Goal: Task Accomplishment & Management: Manage account settings

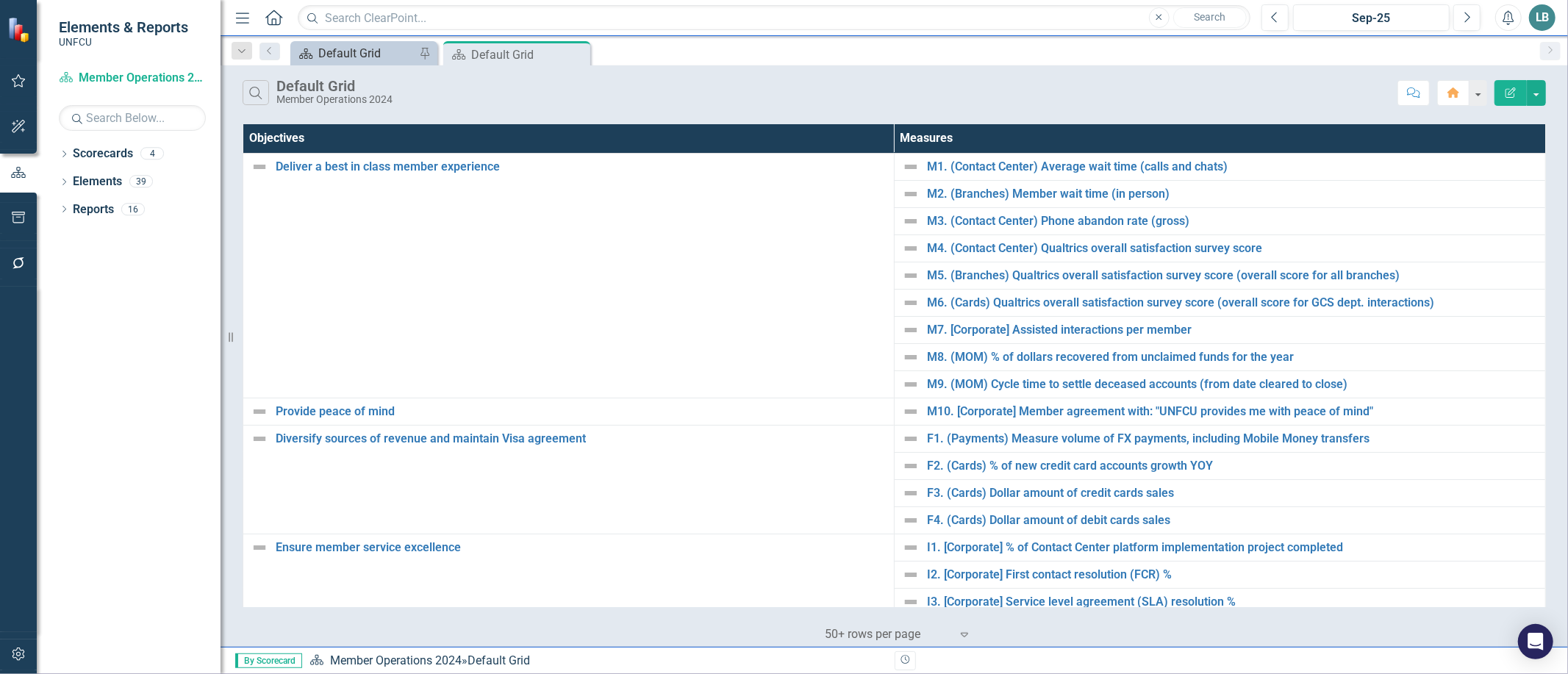
click at [381, 60] on div "Default Grid" at bounding box center [367, 53] width 97 height 18
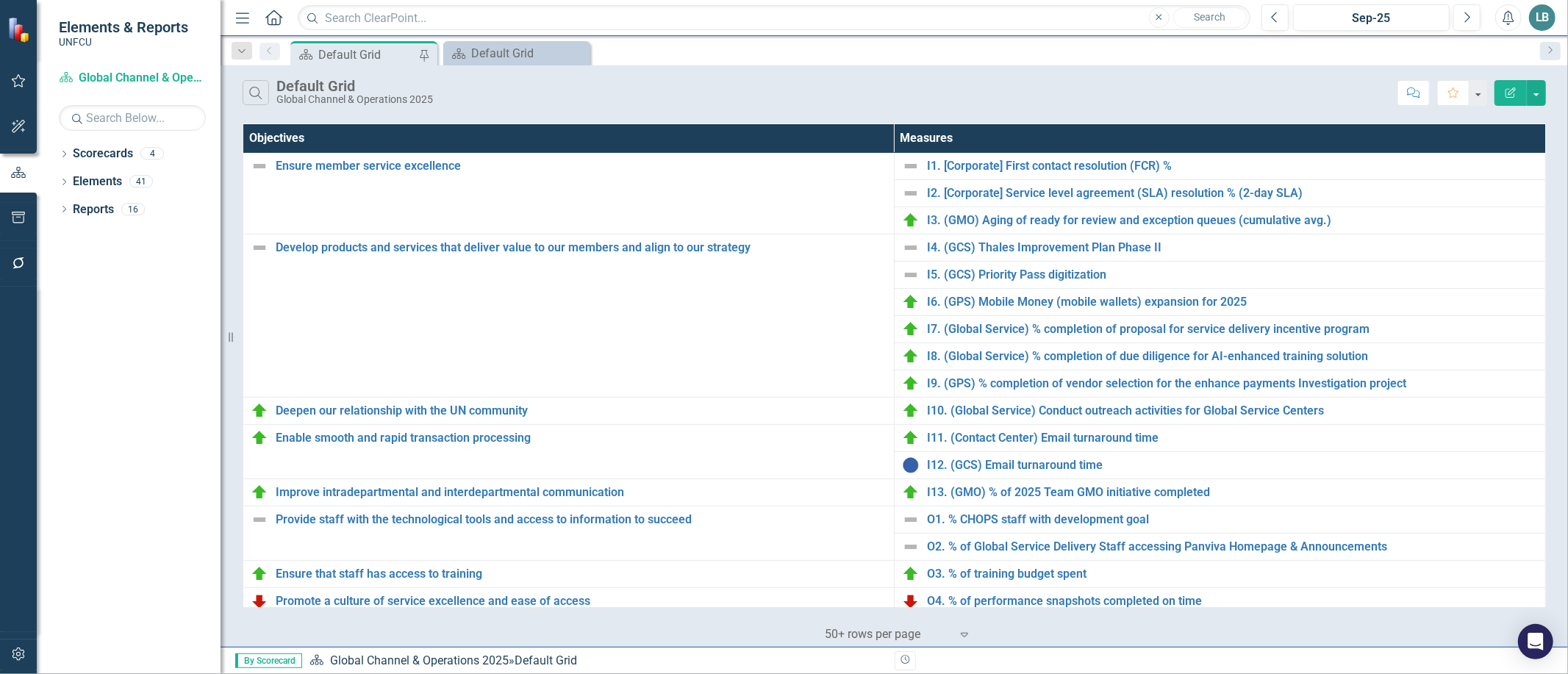
scroll to position [372, 0]
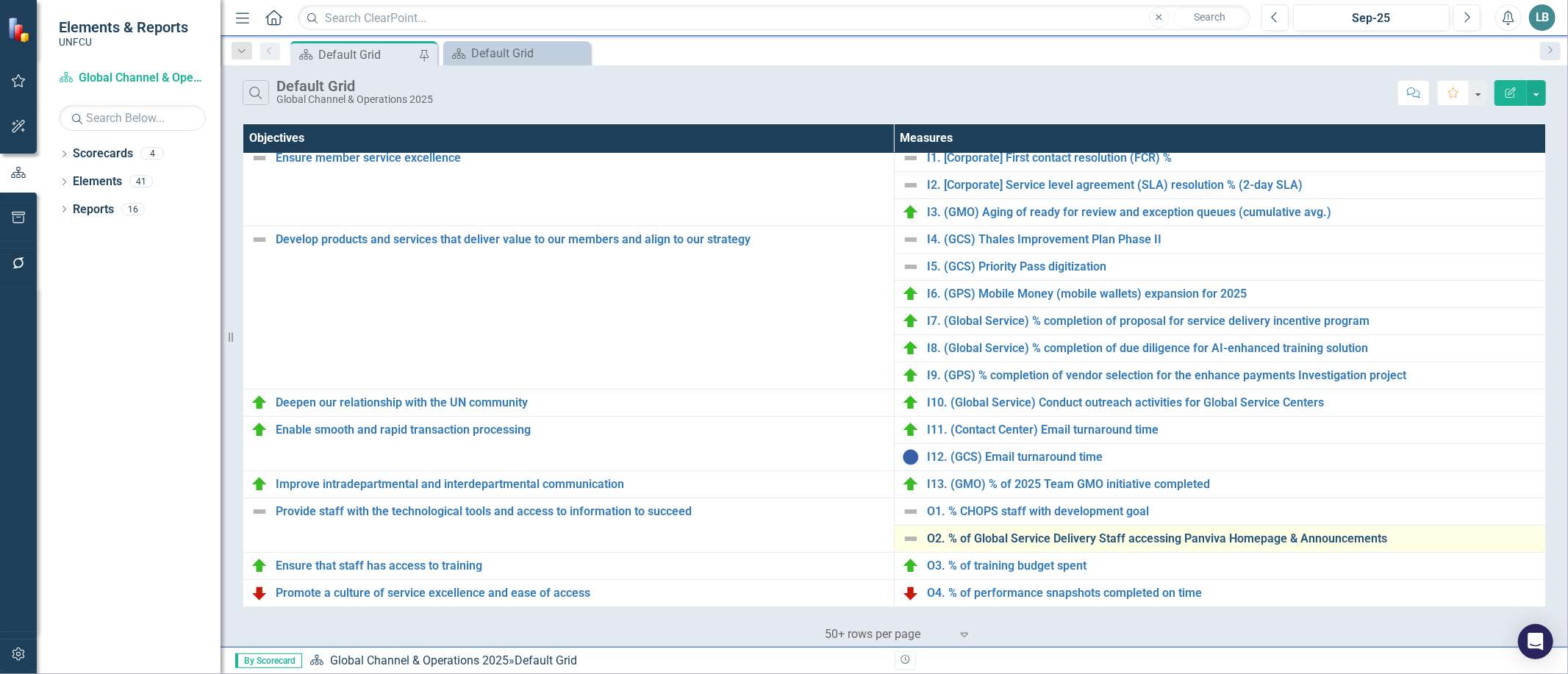
click at [1070, 537] on link "O2. % of Global Service Delivery Staff accessing Panviva Homepage & Announcemen…" at bounding box center [1232, 539] width 611 height 13
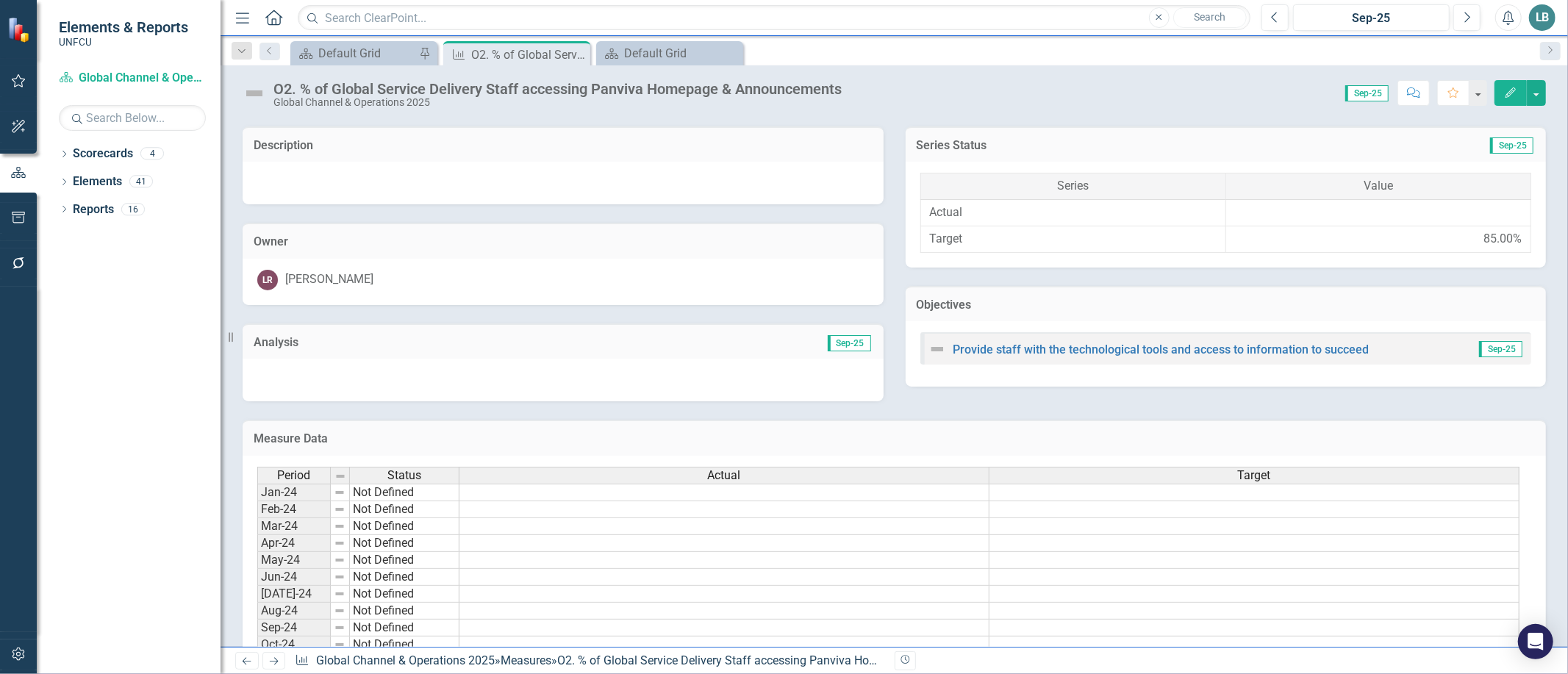
scroll to position [582, 0]
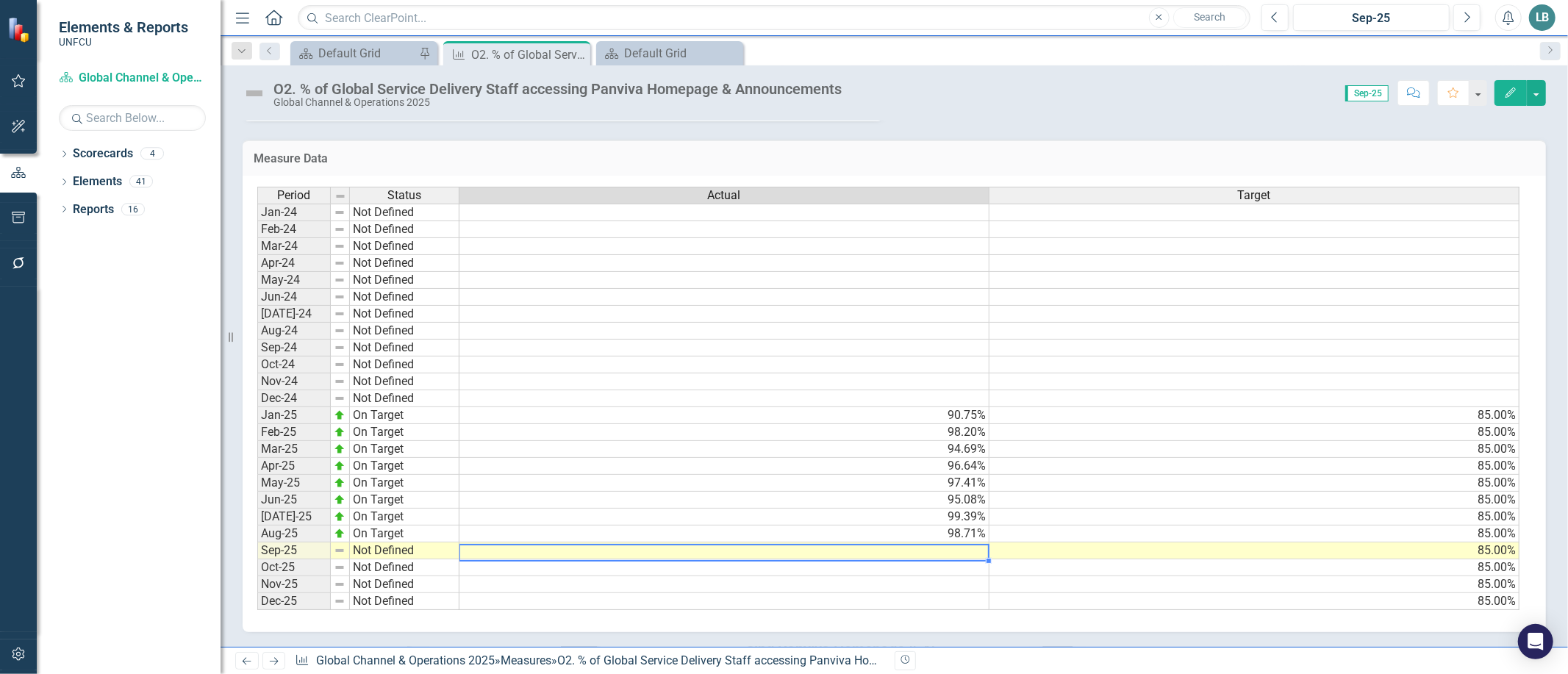
click at [924, 548] on td at bounding box center [725, 551] width 530 height 17
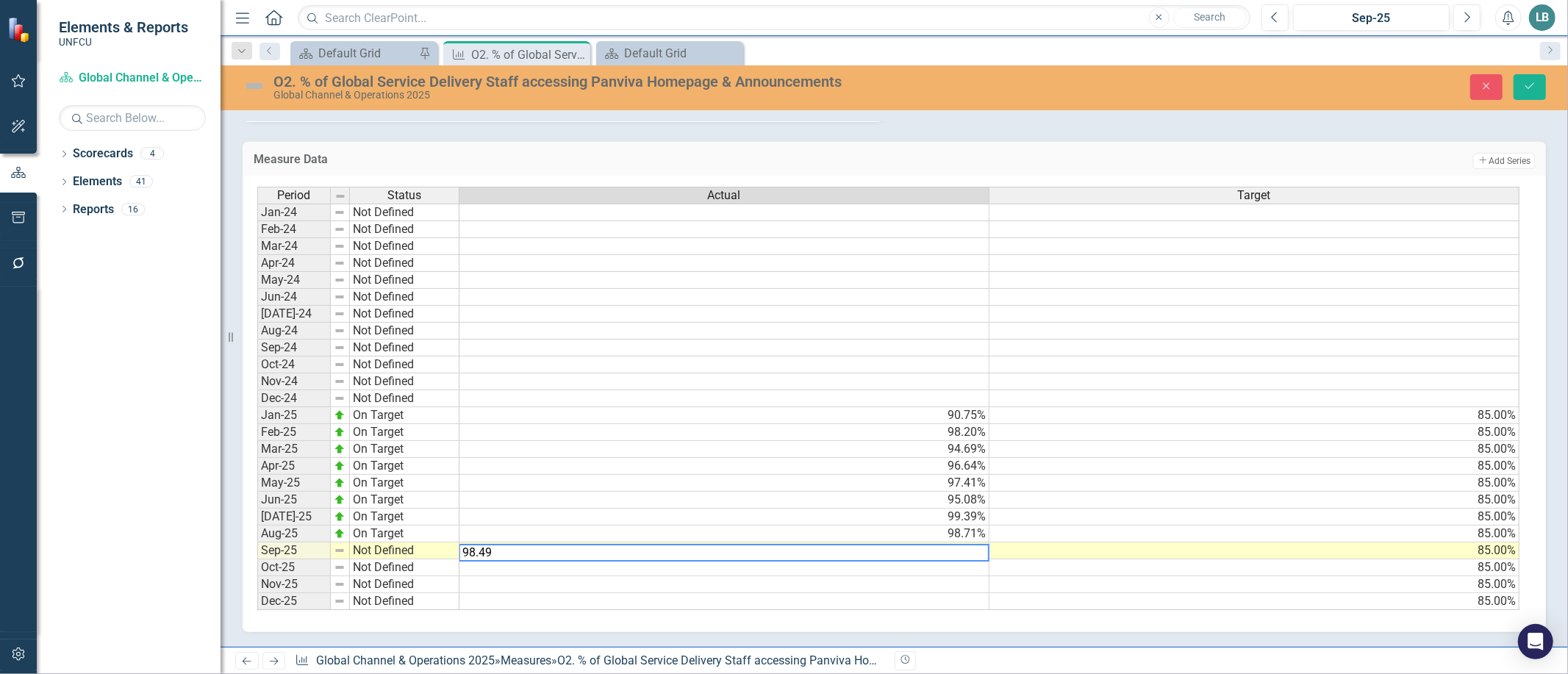
type textarea "98.49"
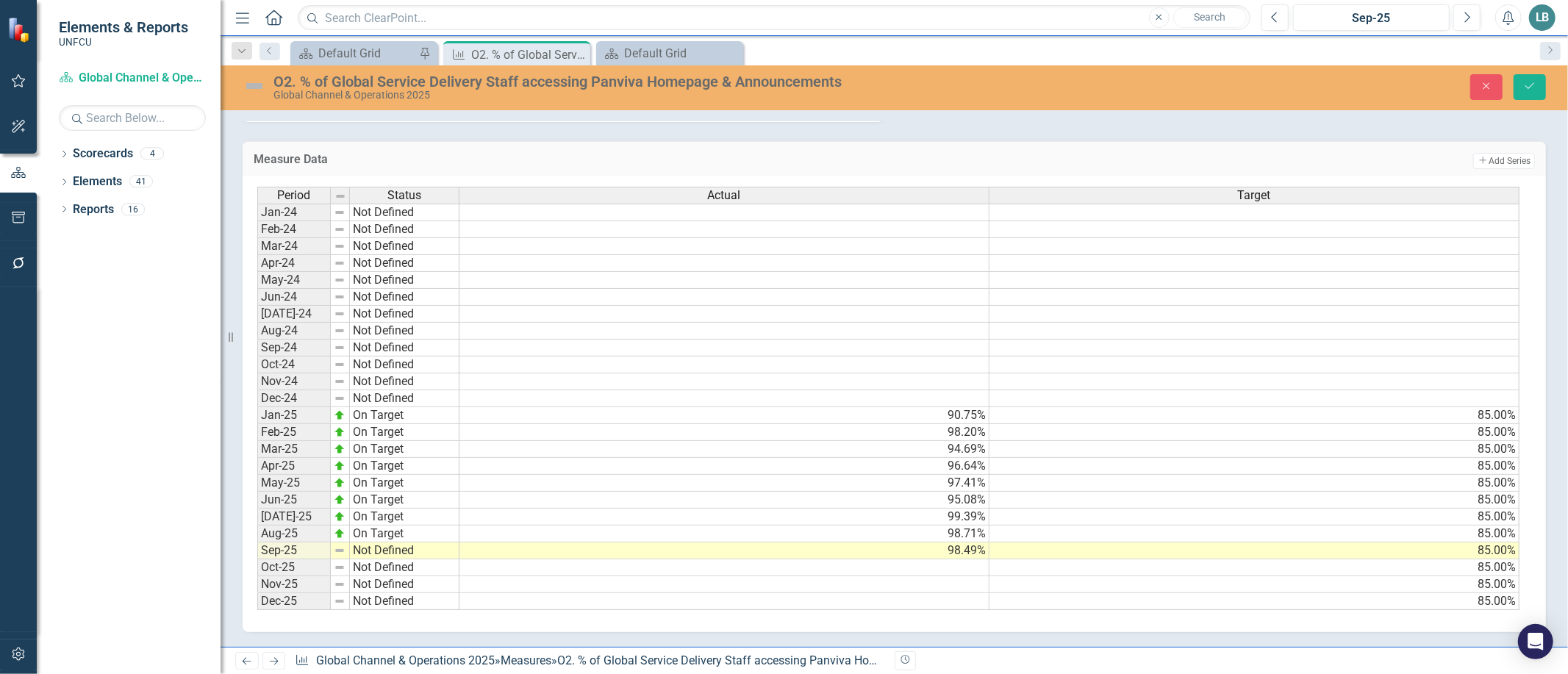
click at [916, 621] on div "Period Status Actual Target Jan-24 Not Defined Feb-24 Not Defined Mar-24 Not De…" at bounding box center [895, 404] width 1304 height 456
click at [378, 543] on td "Not Defined" at bounding box center [404, 551] width 109 height 17
type textarea "On Target"
click at [373, 475] on div "Period Status Actual Target Jan-24 Not Defined Feb-24 Not Defined Mar-24 Not De…" at bounding box center [888, 398] width 1263 height 424
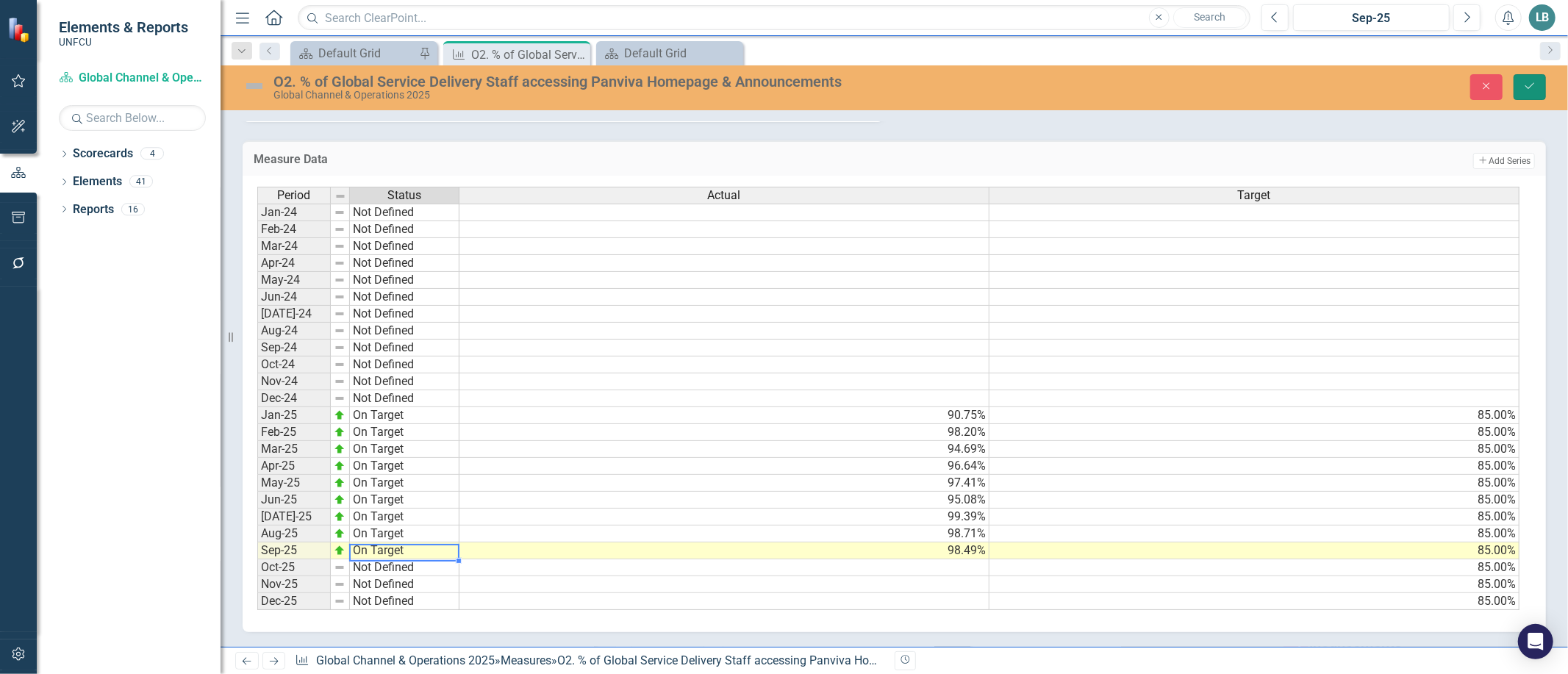
click at [1525, 92] on button "Save" at bounding box center [1529, 86] width 32 height 25
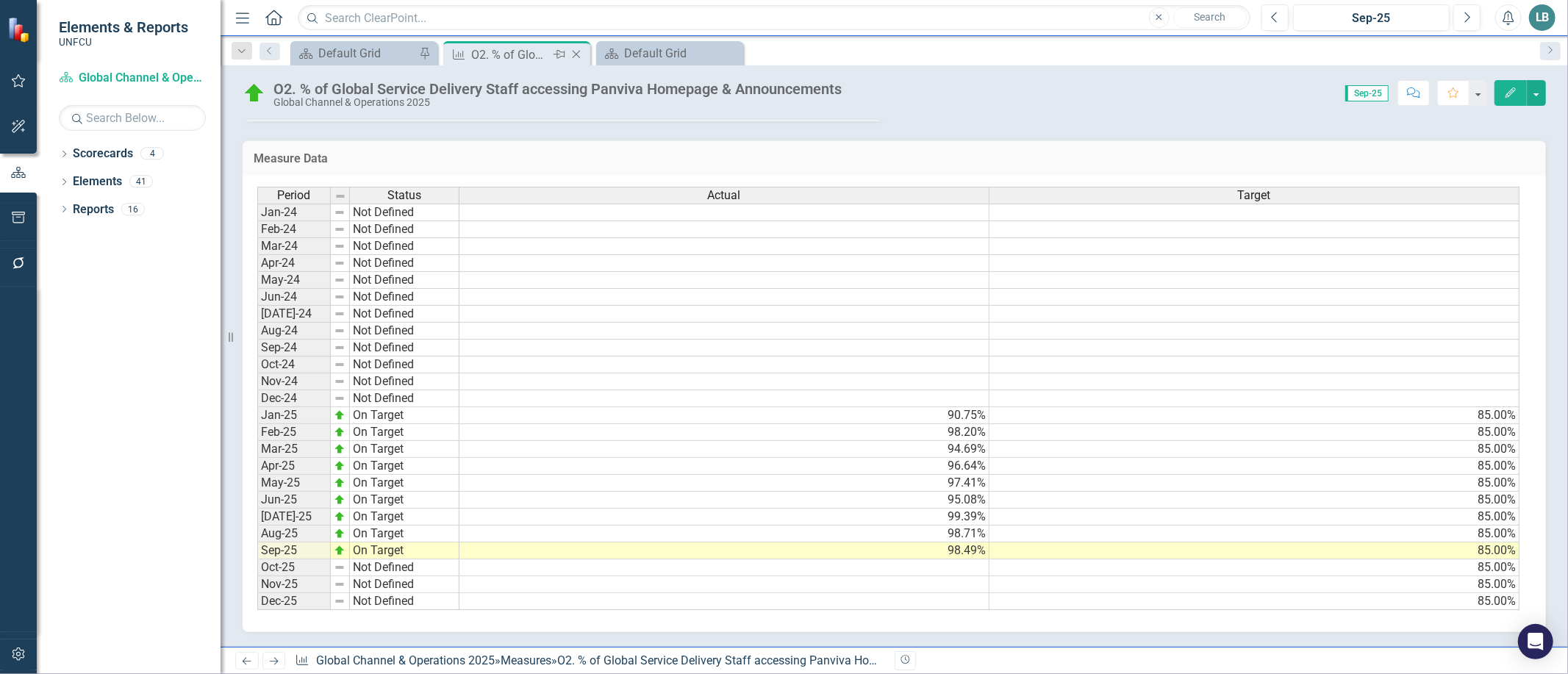
click at [576, 57] on icon "Close" at bounding box center [576, 54] width 15 height 11
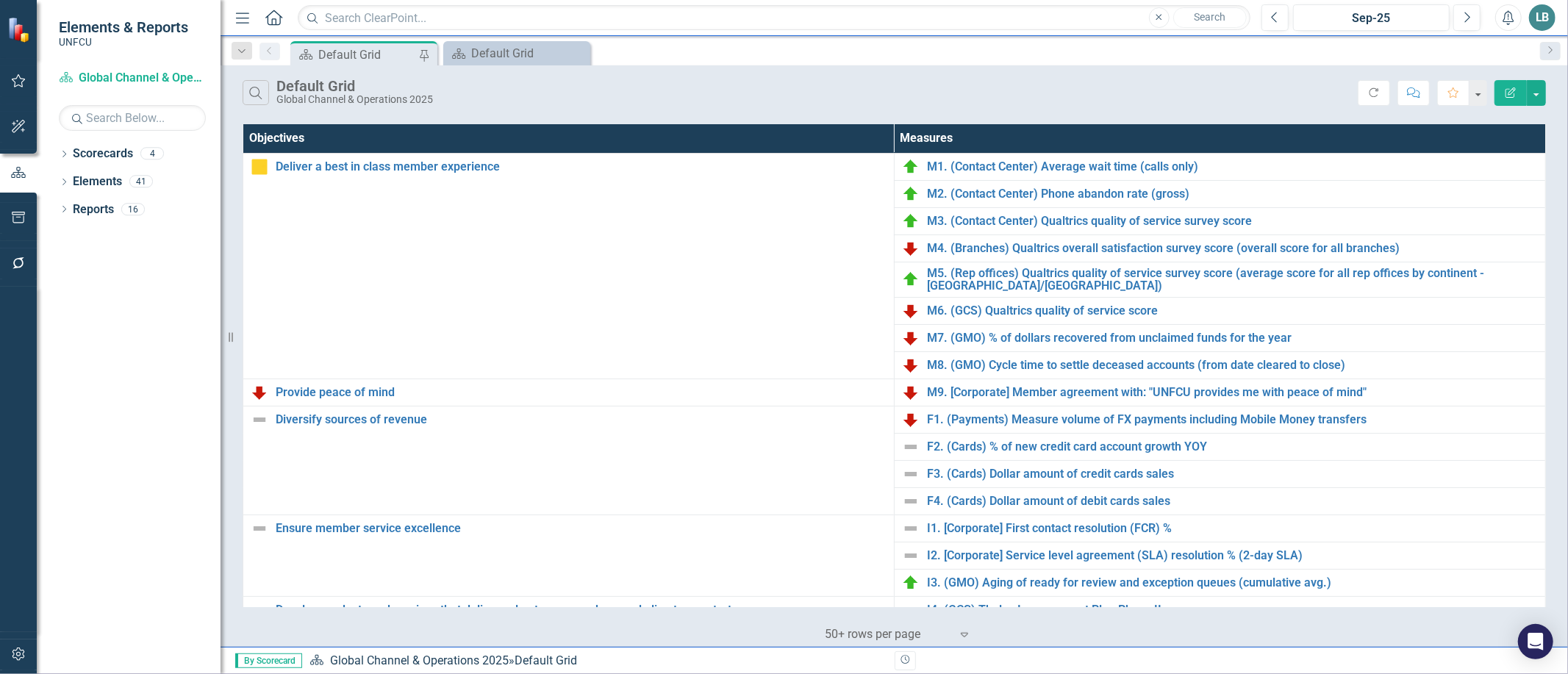
click at [327, 39] on div "Dropdown Search Scorecard Default Grid Pin Scorecard Default Grid Close Previou…" at bounding box center [894, 51] width 1347 height 30
click at [327, 60] on div "Default Grid" at bounding box center [367, 55] width 97 height 18
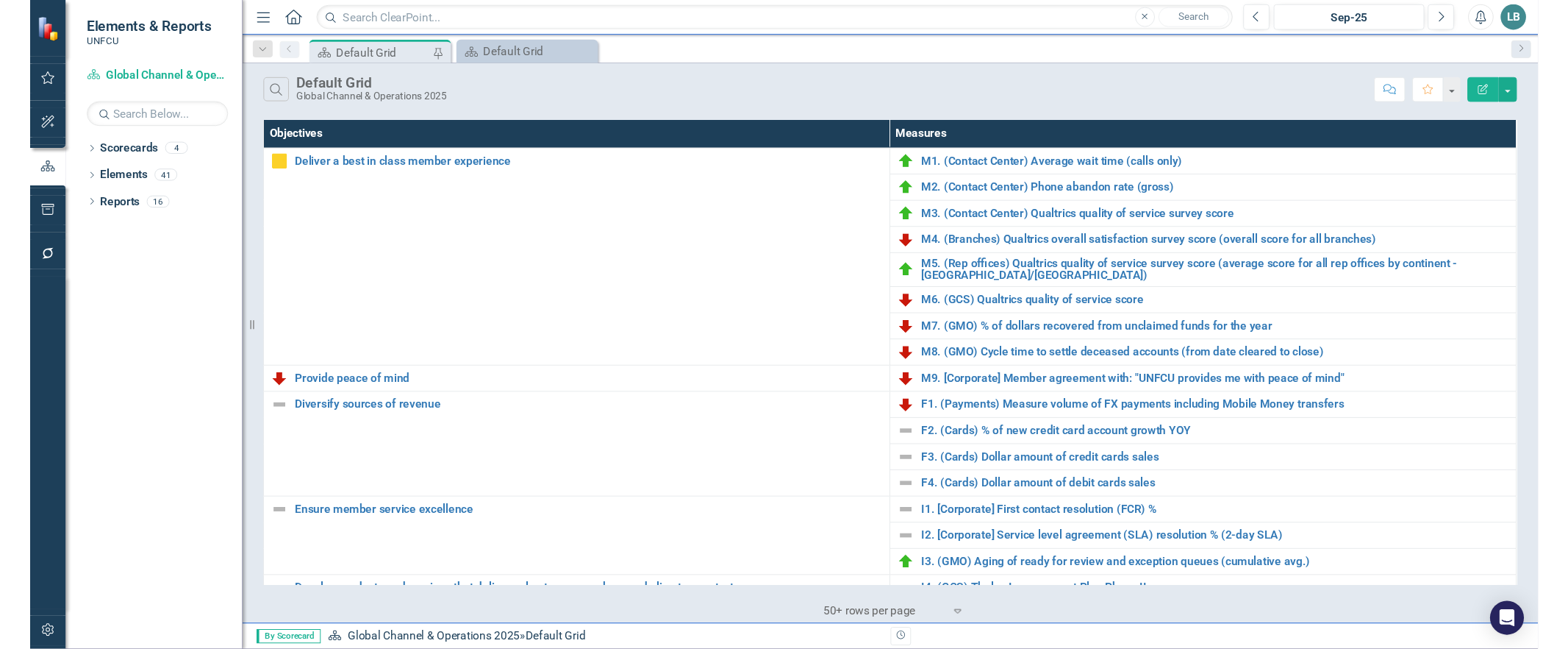
scroll to position [372, 0]
